Goal: Navigation & Orientation: Go to known website

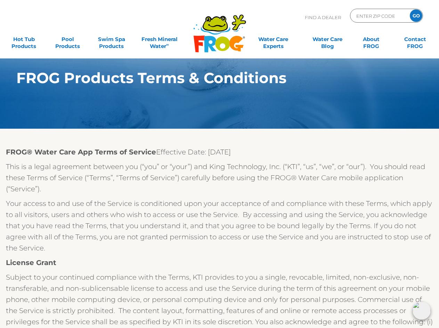
click at [421, 310] on img at bounding box center [421, 310] width 18 height 18
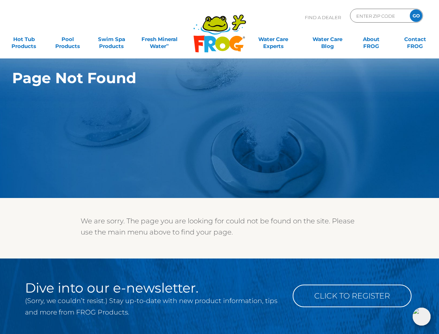
click at [421, 316] on img at bounding box center [421, 316] width 18 height 18
